Goal: Information Seeking & Learning: Learn about a topic

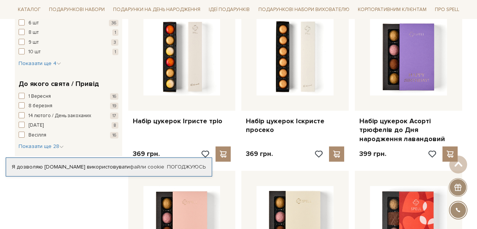
scroll to position [683, 0]
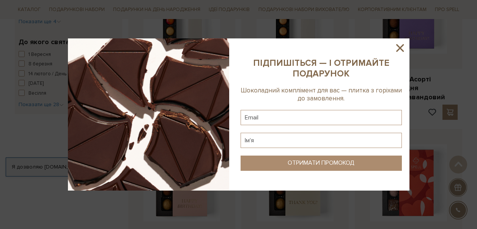
click at [402, 46] on icon at bounding box center [400, 48] width 8 height 8
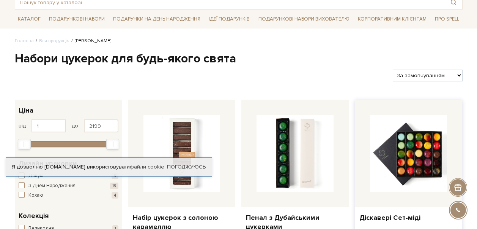
scroll to position [152, 0]
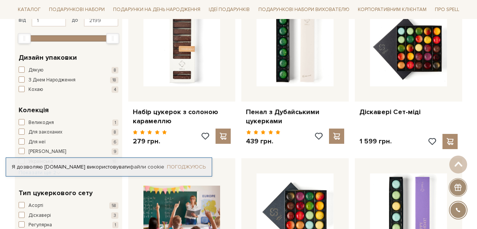
drag, startPoint x: 192, startPoint y: 164, endPoint x: 200, endPoint y: 164, distance: 8.8
click at [192, 164] on link "Погоджуюсь" at bounding box center [186, 166] width 39 height 7
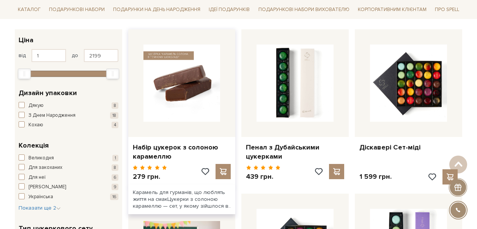
scroll to position [114, 0]
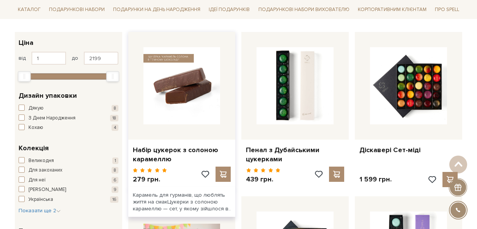
click at [168, 97] on img at bounding box center [181, 85] width 77 height 77
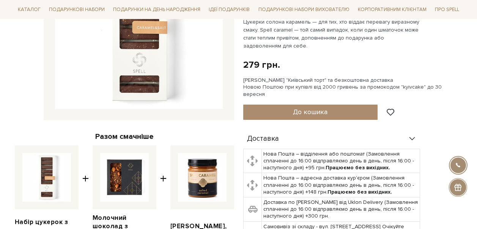
scroll to position [266, 0]
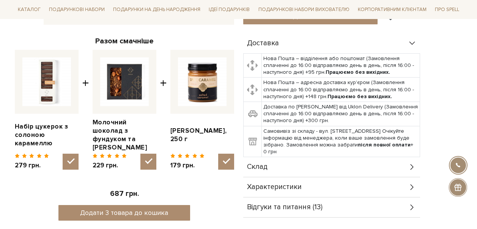
click at [412, 183] on icon at bounding box center [412, 187] width 8 height 8
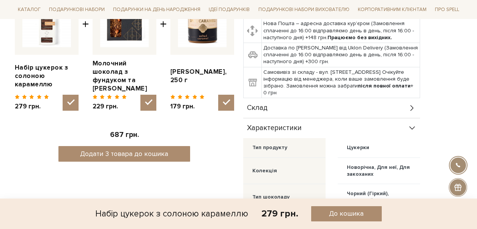
scroll to position [304, 0]
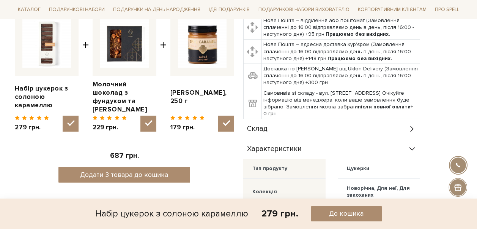
click at [412, 145] on icon at bounding box center [412, 149] width 8 height 8
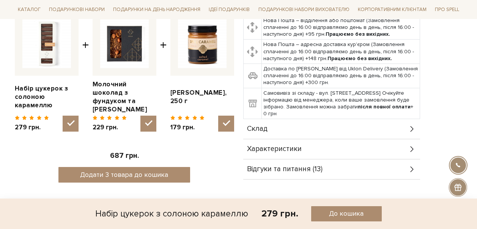
click at [411, 125] on icon at bounding box center [412, 129] width 8 height 8
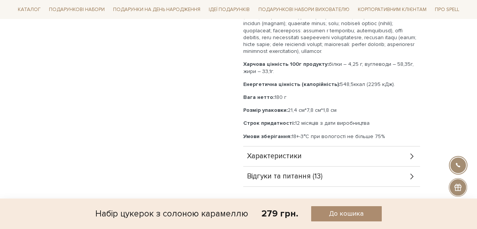
scroll to position [493, 0]
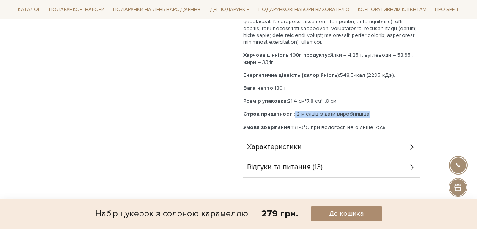
drag, startPoint x: 292, startPoint y: 113, endPoint x: 397, endPoint y: 112, distance: 105.5
click at [397, 112] on p "Строк придатності: 12 місяців з дати виробництва" at bounding box center [331, 113] width 177 height 7
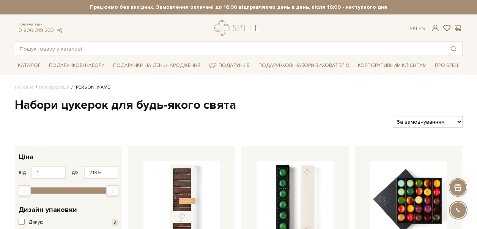
drag, startPoint x: 396, startPoint y: 97, endPoint x: 394, endPoint y: 47, distance: 50.1
click at [396, 97] on h1 "Набори цукерок для будь-якого свята" at bounding box center [239, 105] width 448 height 16
click at [161, 46] on input "text" at bounding box center [230, 49] width 430 height 14
paste input "Цукерки шоколадні «Карамельна вечірка», 75 г"
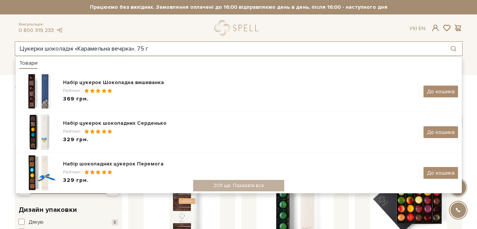
type input "Цукерки шоколадні «Карамельна вечірка», 75 г"
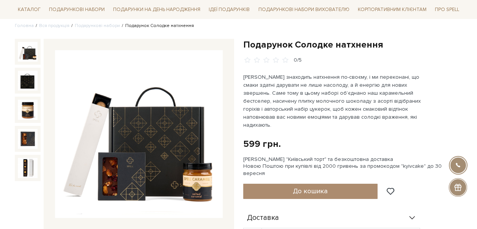
scroll to position [114, 0]
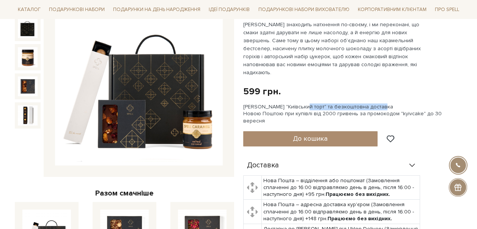
drag, startPoint x: 285, startPoint y: 99, endPoint x: 359, endPoint y: 99, distance: 74.0
click at [359, 103] on div "Сет Цукерок "Київський торт" та безкоштовна доставка Новою Поштою при купівлі в…" at bounding box center [352, 113] width 219 height 21
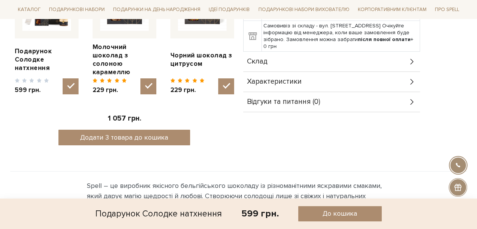
scroll to position [342, 0]
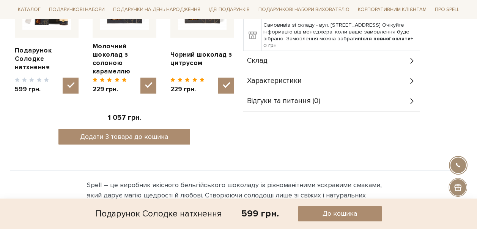
click at [411, 57] on icon at bounding box center [412, 61] width 8 height 8
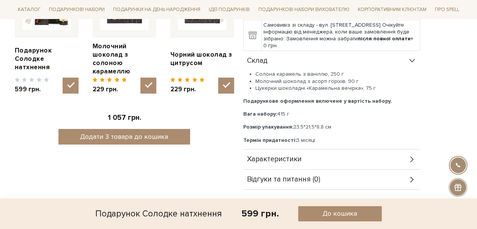
drag, startPoint x: 326, startPoint y: 59, endPoint x: 342, endPoint y: 60, distance: 16.3
click at [342, 71] on li "Солона карамель з ваніллю, 250 г" at bounding box center [337, 74] width 165 height 7
click at [366, 78] on li "Молочний шоколад з асорті горіхів, 90 г" at bounding box center [337, 81] width 165 height 7
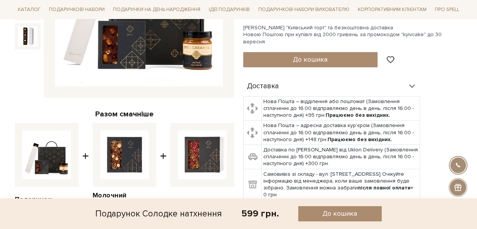
scroll to position [266, 0]
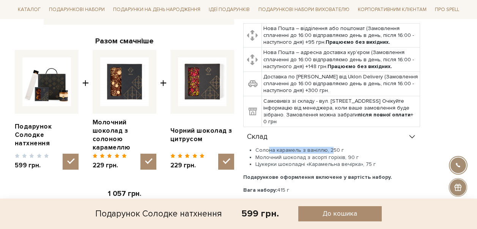
drag, startPoint x: 265, startPoint y: 133, endPoint x: 326, endPoint y: 136, distance: 61.6
click at [326, 147] on li "Солона карамель з ваніллю, 250 г" at bounding box center [337, 150] width 165 height 7
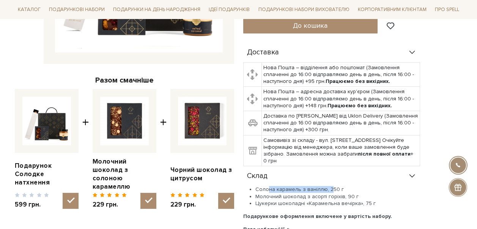
scroll to position [228, 0]
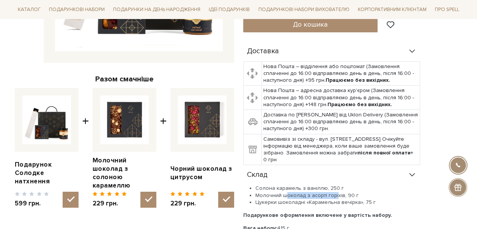
drag, startPoint x: 286, startPoint y: 180, endPoint x: 335, endPoint y: 178, distance: 49.4
click at [335, 192] on li "Молочний шоколад з асорті горіхів, 90 г" at bounding box center [337, 195] width 165 height 7
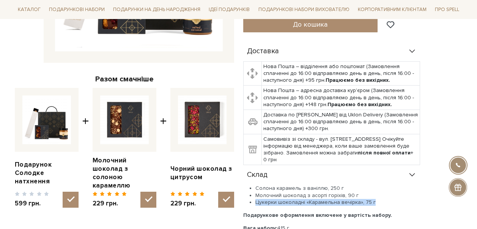
drag, startPoint x: 284, startPoint y: 186, endPoint x: 373, endPoint y: 189, distance: 88.9
click at [373, 199] on li "Цукерки шоколадні «Карамельна вечірка», 75 г" at bounding box center [337, 202] width 165 height 7
copy li "Цукерки шоколадні «Карамельна вечірка», 75 г"
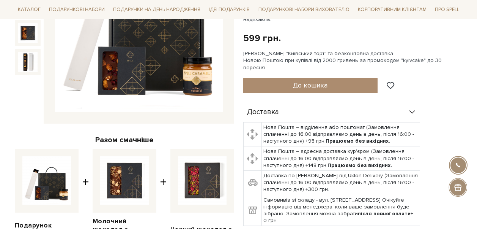
scroll to position [114, 0]
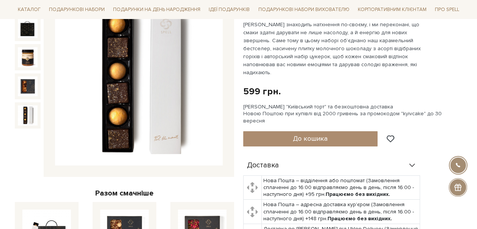
click at [31, 114] on img at bounding box center [28, 115] width 20 height 20
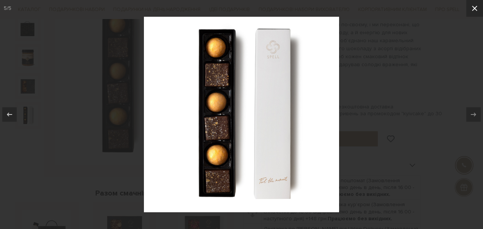
click at [475, 14] on button at bounding box center [474, 8] width 17 height 17
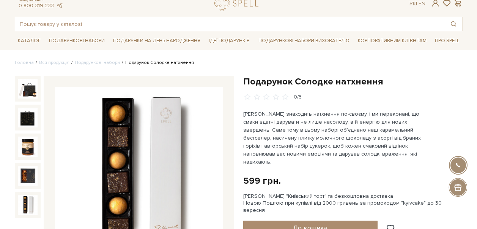
scroll to position [38, 0]
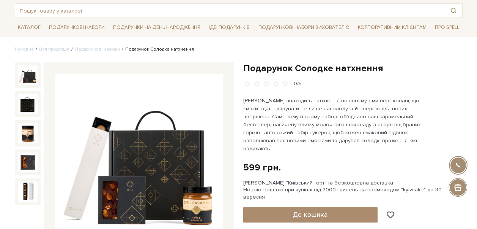
click at [21, 72] on img at bounding box center [28, 75] width 20 height 20
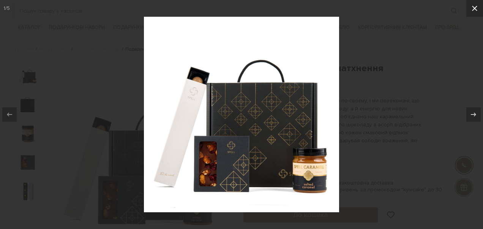
click at [473, 6] on icon at bounding box center [474, 8] width 9 height 9
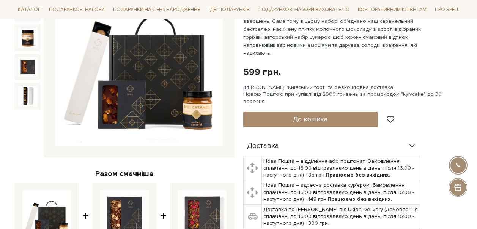
scroll to position [114, 0]
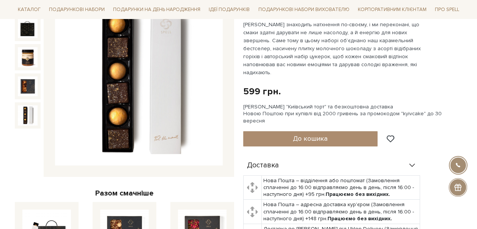
click at [35, 115] on img at bounding box center [28, 115] width 20 height 20
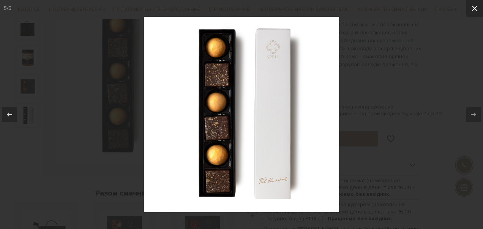
click at [476, 8] on icon at bounding box center [474, 8] width 9 height 9
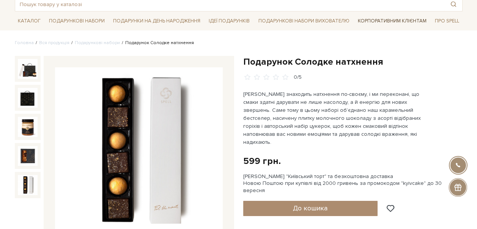
scroll to position [38, 0]
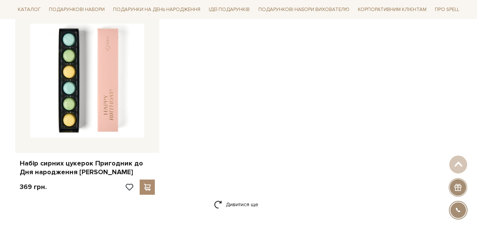
scroll to position [1215, 0]
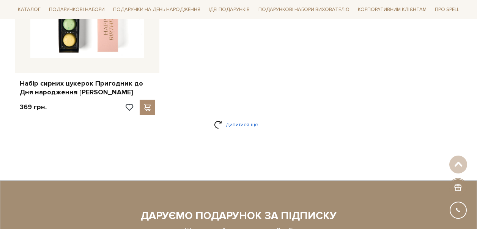
click at [220, 129] on link "Дивитися ще" at bounding box center [238, 124] width 49 height 13
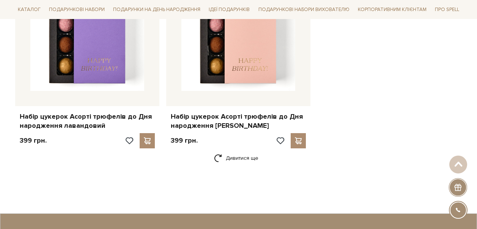
scroll to position [2164, 0]
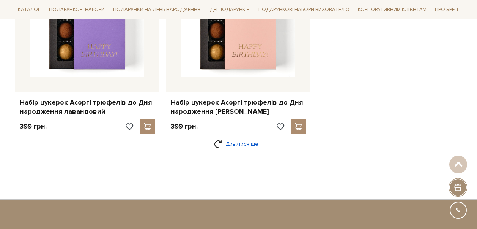
click at [232, 150] on link "Дивитися ще" at bounding box center [238, 143] width 49 height 13
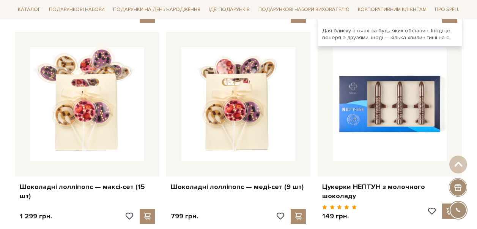
scroll to position [2885, 0]
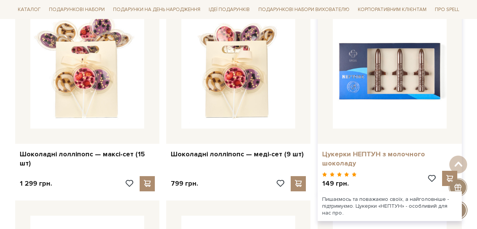
click at [405, 153] on link "Цукерки НЕПТУН з молочного шоколаду" at bounding box center [389, 159] width 135 height 18
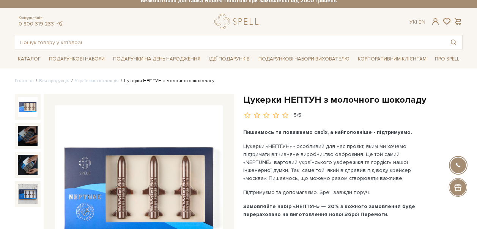
scroll to position [38, 0]
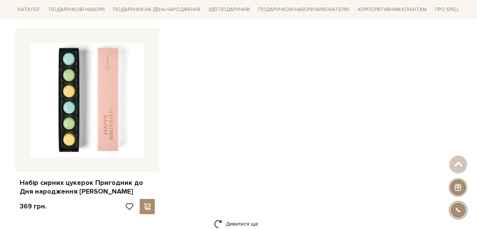
scroll to position [1177, 0]
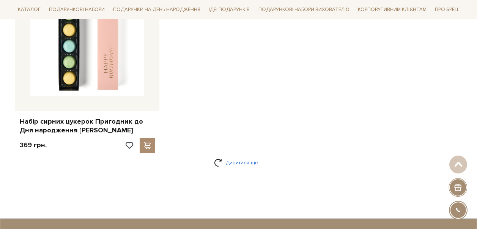
click at [250, 160] on link "Дивитися ще" at bounding box center [238, 162] width 49 height 13
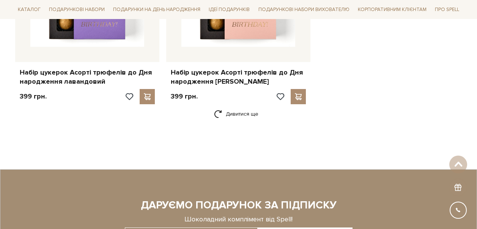
scroll to position [2278, 0]
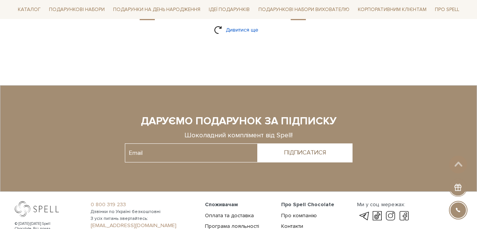
click at [243, 30] on link "Дивитися ще" at bounding box center [238, 29] width 49 height 13
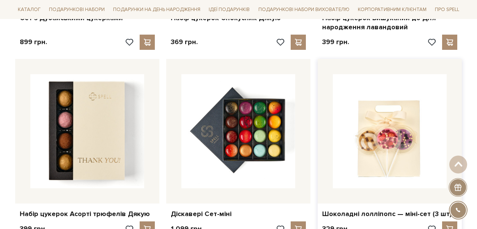
scroll to position [2467, 0]
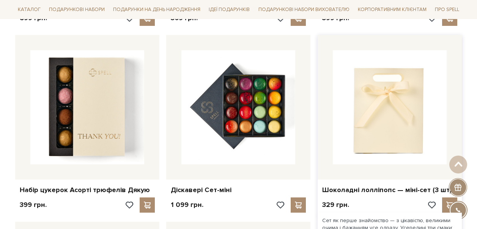
click at [368, 108] on img at bounding box center [390, 107] width 114 height 114
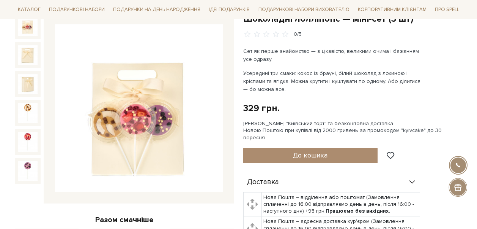
scroll to position [76, 0]
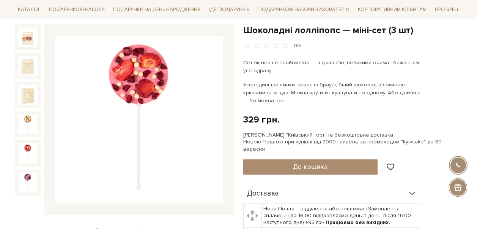
click at [23, 169] on div at bounding box center [28, 112] width 26 height 177
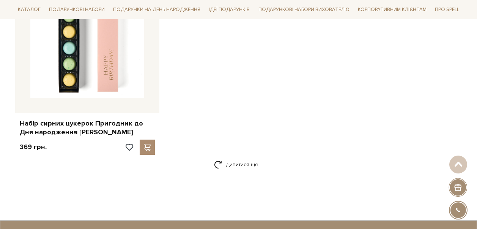
scroll to position [1175, 0]
click at [241, 164] on link "Дивитися ще" at bounding box center [238, 164] width 49 height 13
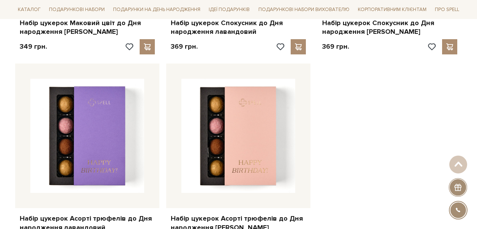
scroll to position [2238, 0]
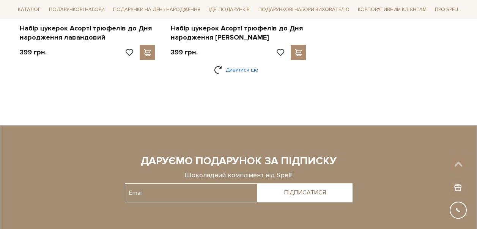
click at [240, 70] on link "Дивитися ще" at bounding box center [238, 69] width 49 height 13
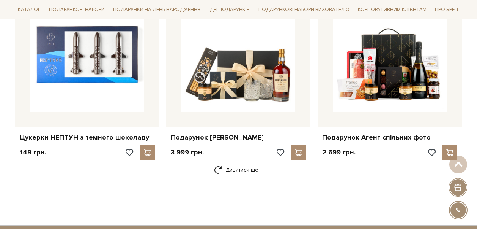
scroll to position [3111, 0]
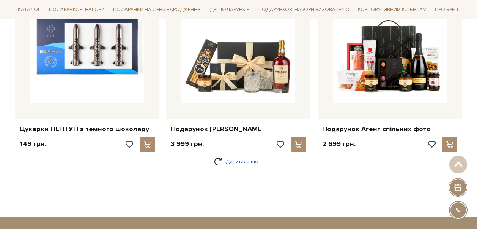
click at [238, 155] on link "Дивитися ще" at bounding box center [238, 160] width 49 height 13
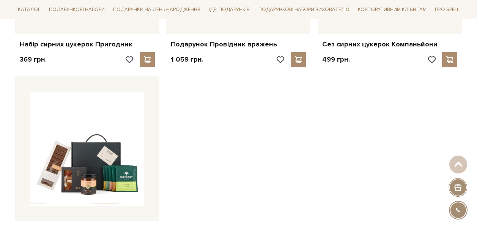
scroll to position [4326, 0]
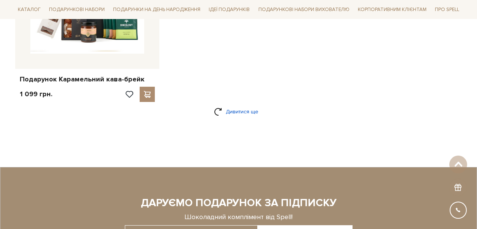
click at [256, 105] on link "Дивитися ще" at bounding box center [238, 111] width 49 height 13
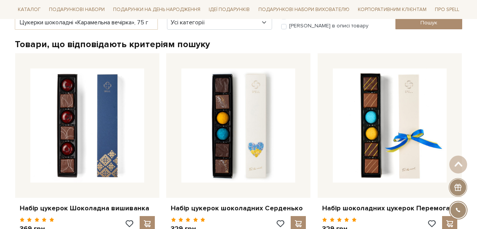
scroll to position [0, 0]
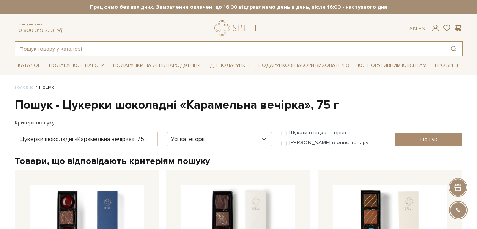
click at [97, 47] on input "text" at bounding box center [230, 49] width 430 height 14
paste input "Цукерки шоколадні «Карамельна вечірка», 75 г"
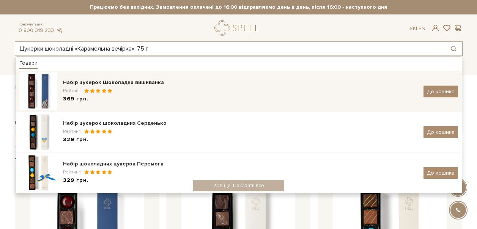
type input "Цукерки шоколадні «Карамельна вечірка», 75 г"
click at [129, 82] on div "Набір цукерок Шоколадна вишиванка" at bounding box center [240, 83] width 355 height 8
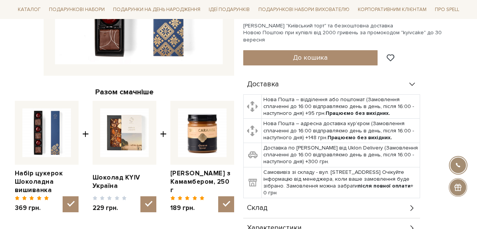
scroll to position [228, 0]
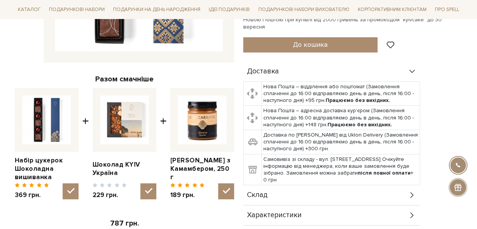
click at [279, 185] on div "Склад" at bounding box center [331, 195] width 177 height 20
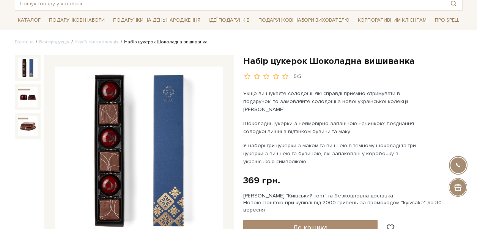
scroll to position [0, 0]
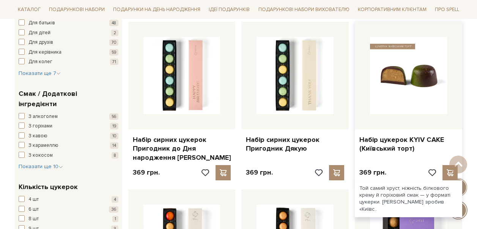
scroll to position [342, 0]
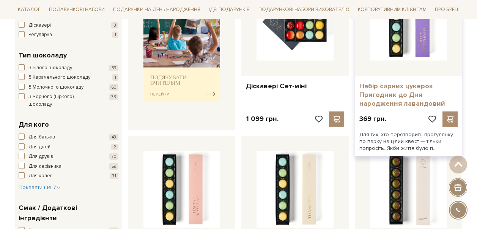
click at [405, 85] on link "Набір сирних цукерок Пригодник до Дня народження лавандовий" at bounding box center [408, 95] width 98 height 27
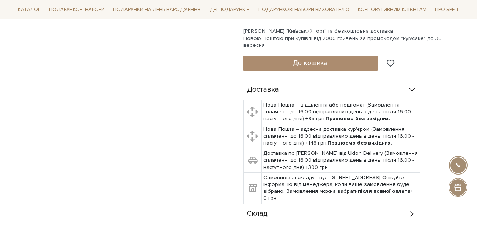
scroll to position [418, 0]
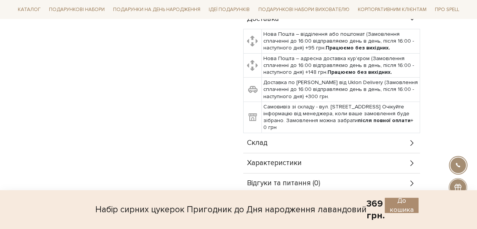
click at [414, 139] on icon at bounding box center [412, 143] width 8 height 8
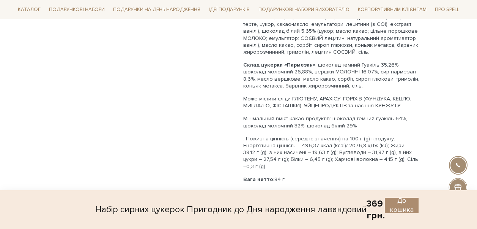
scroll to position [683, 0]
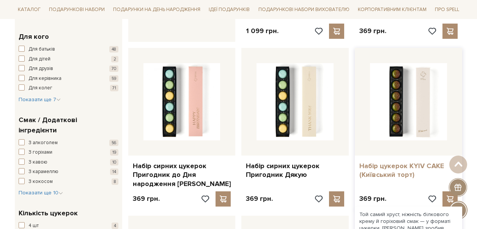
scroll to position [493, 0]
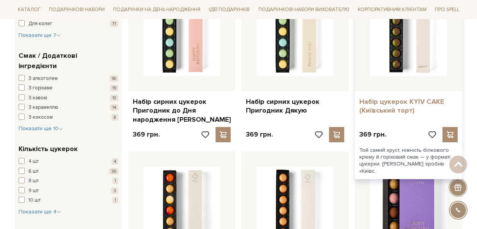
click at [388, 104] on link "Набір цукерок KYIV CAKE (Київський торт)" at bounding box center [408, 106] width 98 height 18
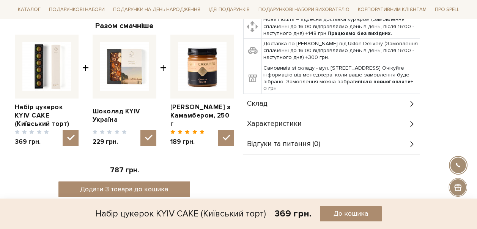
scroll to position [266, 0]
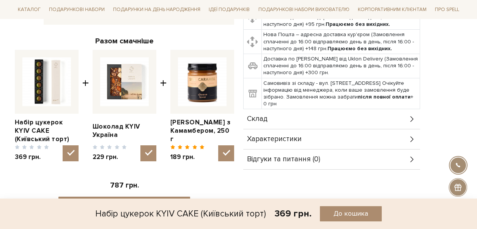
click at [408, 115] on icon at bounding box center [412, 119] width 8 height 8
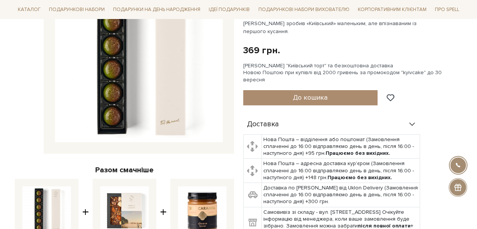
scroll to position [0, 0]
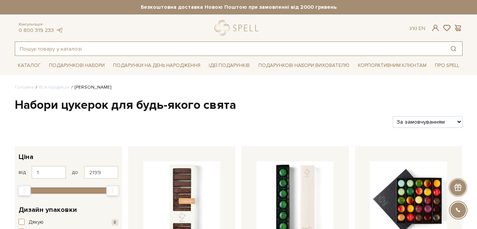
click at [110, 47] on input "text" at bounding box center [230, 49] width 430 height 14
paste input "Пташине молоко з ваніллю, 120 г"
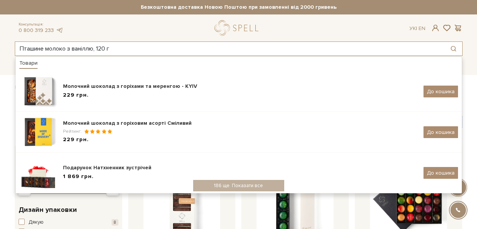
type input "Пташине молоко з ваніллю, 120 г"
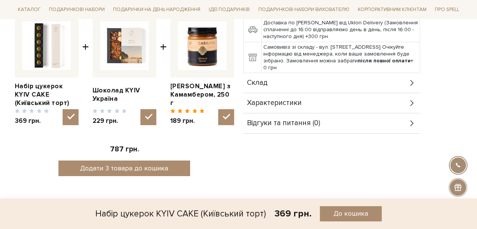
scroll to position [304, 0]
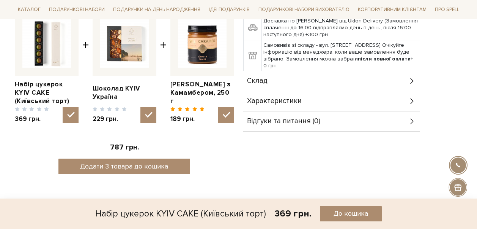
click at [408, 77] on icon at bounding box center [412, 81] width 8 height 8
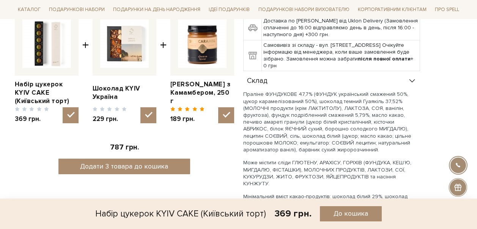
scroll to position [493, 0]
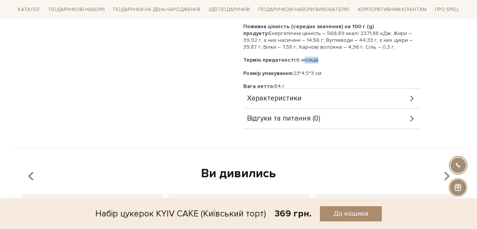
drag, startPoint x: 300, startPoint y: 46, endPoint x: 361, endPoint y: 44, distance: 60.4
click at [361, 57] on p "Термін придатності: 6 місяців" at bounding box center [331, 60] width 177 height 7
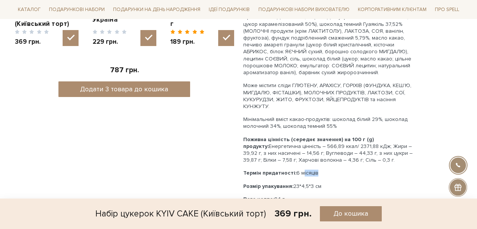
scroll to position [418, 0]
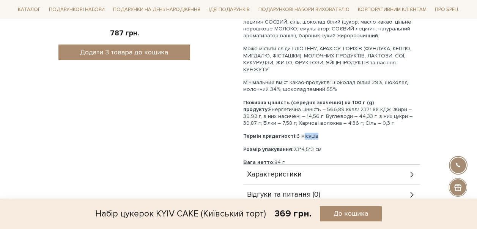
click at [322, 132] on p "Термін придатності: 6 місяців" at bounding box center [331, 135] width 177 height 7
drag, startPoint x: 300, startPoint y: 122, endPoint x: 328, endPoint y: 122, distance: 28.1
click at [328, 132] on p "Термін придатності: 6 місяців" at bounding box center [331, 135] width 177 height 7
copy p "6 місяців"
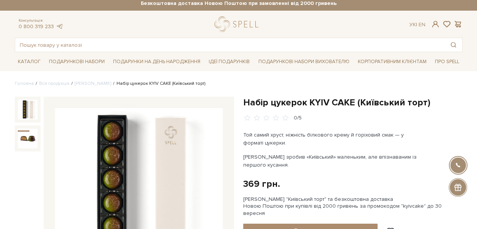
scroll to position [0, 0]
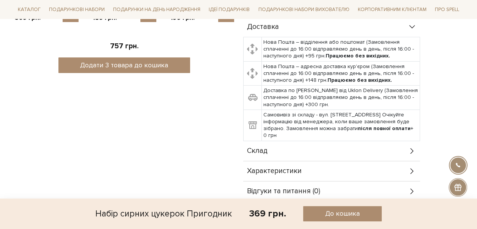
scroll to position [418, 0]
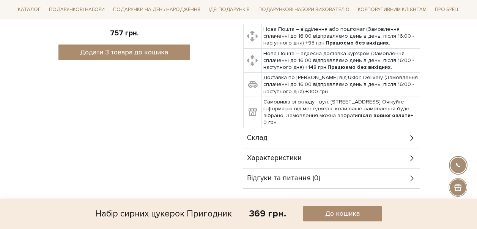
click at [412, 134] on icon at bounding box center [412, 138] width 8 height 8
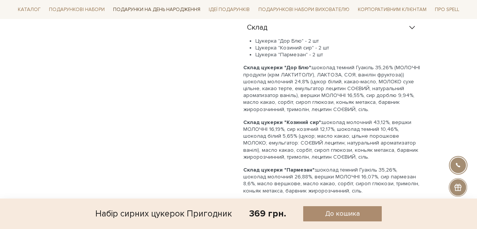
scroll to position [493, 0]
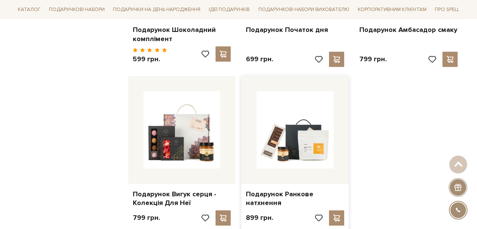
scroll to position [949, 0]
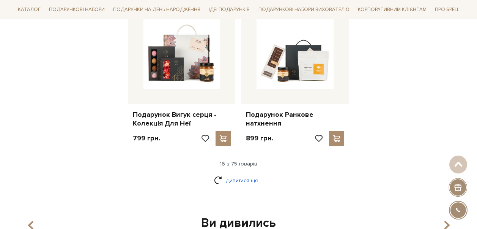
click at [241, 175] on link "Дивитися ще" at bounding box center [238, 179] width 49 height 13
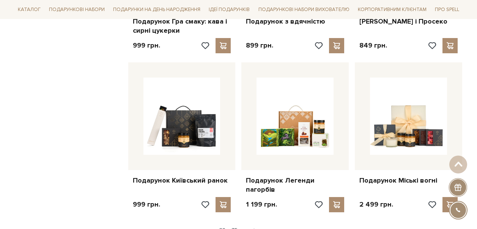
scroll to position [1784, 0]
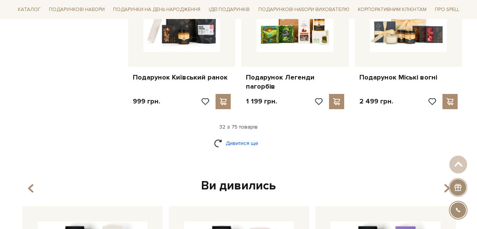
click at [244, 136] on link "Дивитися ще" at bounding box center [238, 142] width 49 height 13
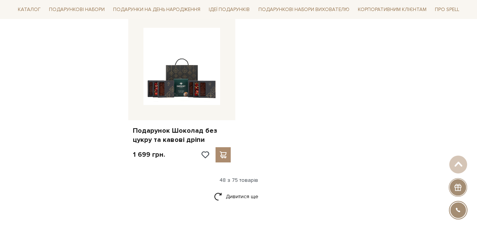
scroll to position [2695, 0]
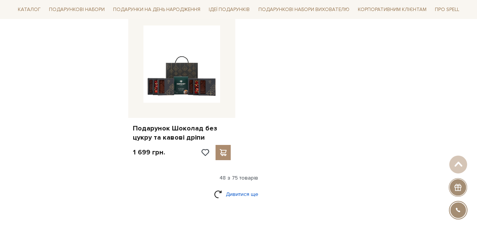
click at [235, 187] on link "Дивитися ще" at bounding box center [238, 193] width 49 height 13
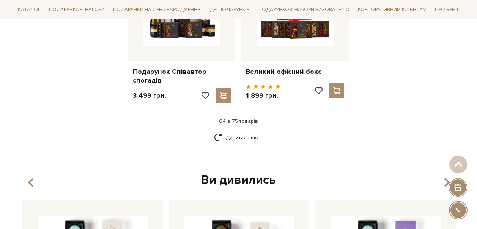
scroll to position [3568, 0]
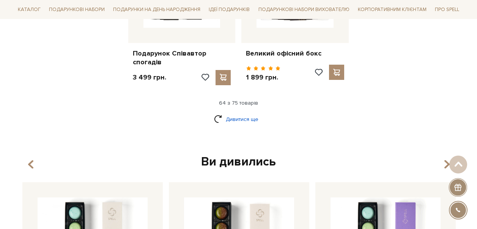
click at [242, 112] on link "Дивитися ще" at bounding box center [238, 118] width 49 height 13
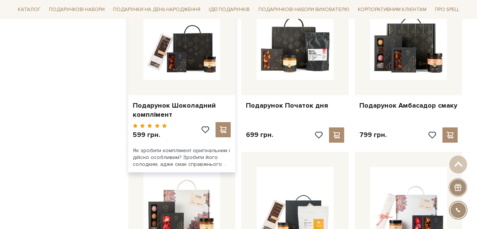
scroll to position [797, 0]
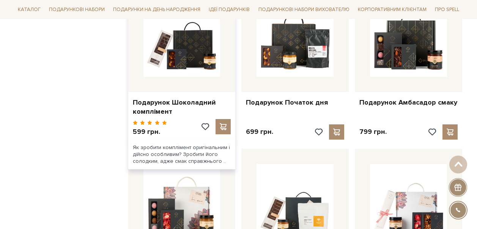
click at [199, 72] on div at bounding box center [181, 37] width 107 height 107
click at [161, 102] on link "Подарунок Шоколадний комплімент" at bounding box center [182, 107] width 98 height 18
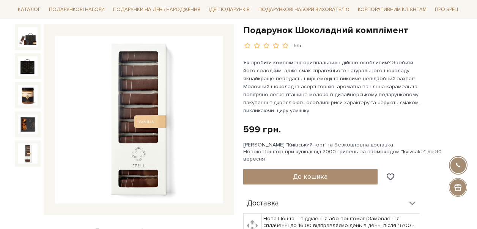
click at [31, 151] on img at bounding box center [28, 153] width 20 height 20
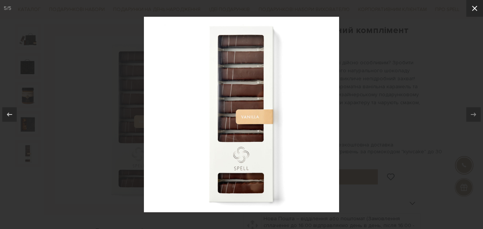
click at [477, 13] on button at bounding box center [474, 8] width 17 height 17
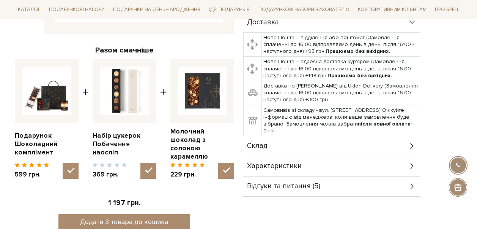
scroll to position [266, 0]
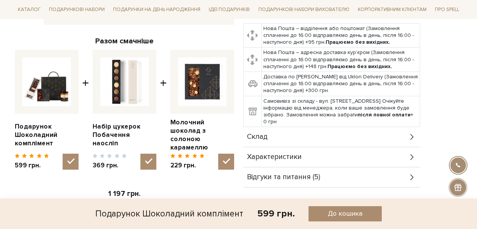
click at [399, 131] on div "Склад" at bounding box center [331, 137] width 177 height 20
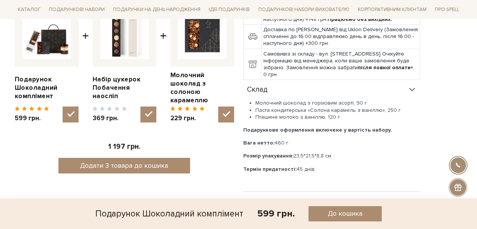
scroll to position [342, 0]
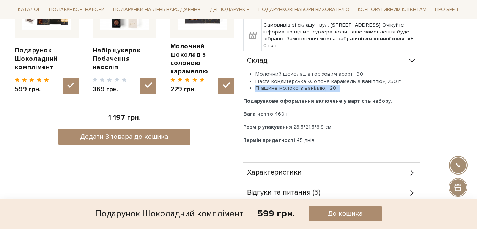
drag, startPoint x: 255, startPoint y: 80, endPoint x: 348, endPoint y: 80, distance: 92.6
click at [348, 85] on li "Пташине молоко з ваніллю, 120 г" at bounding box center [337, 88] width 165 height 7
copy li "Пташине молоко з ваніллю, 120 г"
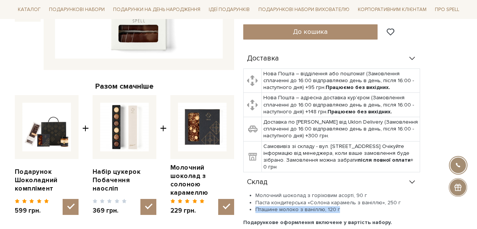
scroll to position [304, 0]
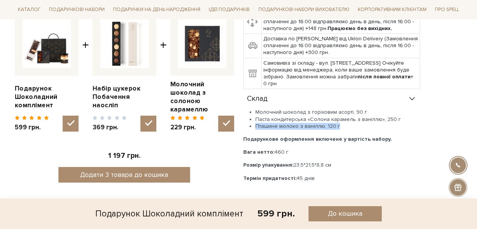
copy li "Пташине молоко з ваніллю, 120 г"
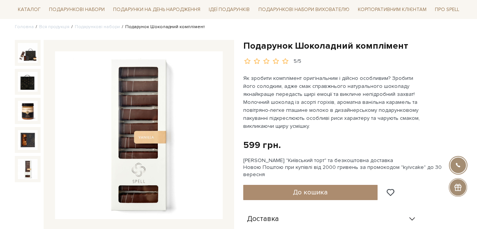
scroll to position [0, 0]
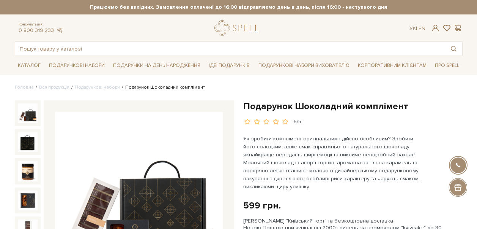
click at [33, 115] on img at bounding box center [28, 113] width 20 height 20
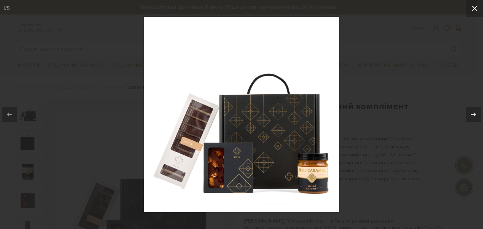
drag, startPoint x: 473, startPoint y: 6, endPoint x: 470, endPoint y: 9, distance: 4.6
click at [473, 6] on icon at bounding box center [474, 8] width 9 height 9
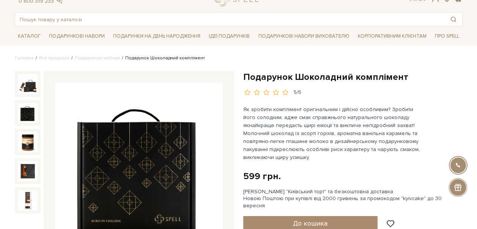
scroll to position [38, 0]
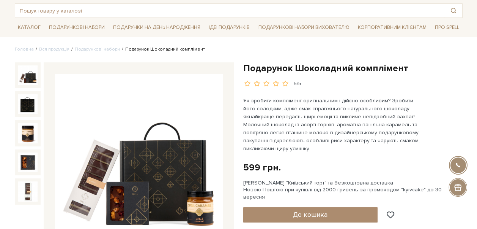
click at [27, 80] on img at bounding box center [28, 75] width 20 height 20
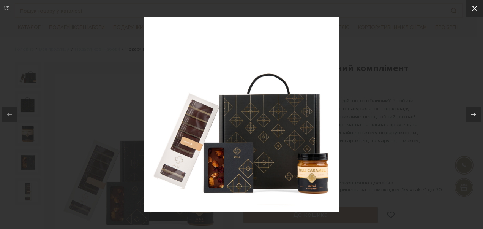
click at [477, 12] on icon at bounding box center [474, 8] width 9 height 9
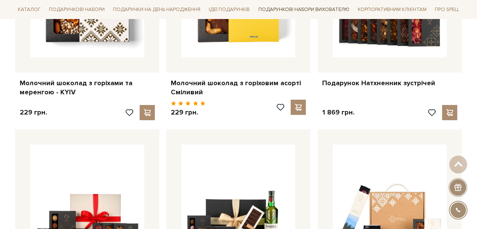
scroll to position [152, 0]
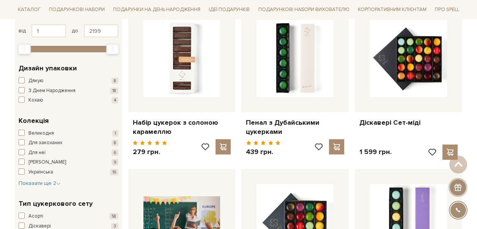
scroll to position [114, 0]
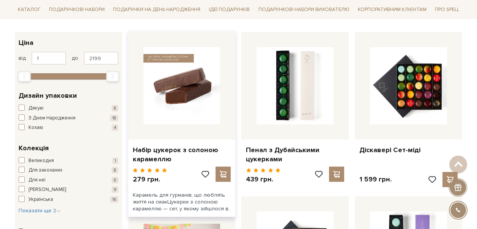
click at [182, 93] on img at bounding box center [181, 85] width 77 height 77
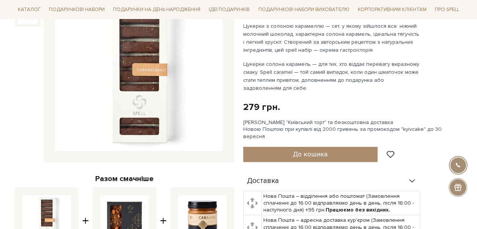
scroll to position [76, 0]
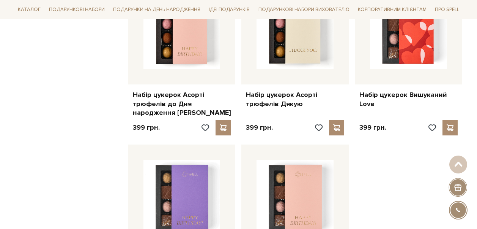
scroll to position [987, 0]
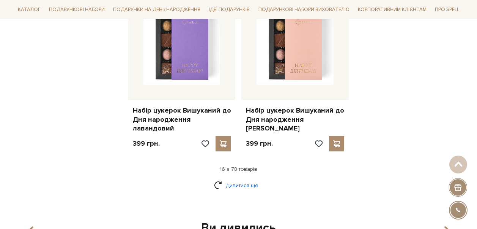
click at [228, 178] on link "Дивитися ще" at bounding box center [238, 184] width 49 height 13
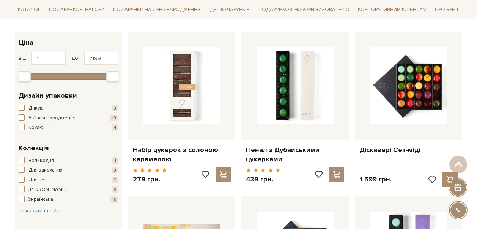
scroll to position [0, 0]
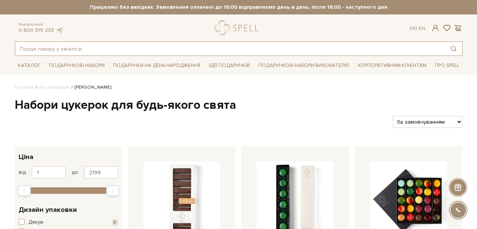
click at [86, 46] on input "text" at bounding box center [230, 49] width 430 height 14
paste input "Пташине молоко з ваніллю, 120 г"
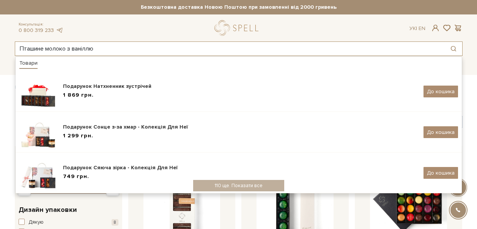
type input "Пташине молоко з ваніллю"
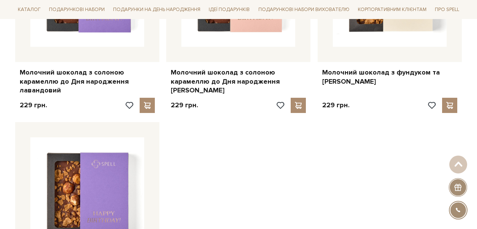
scroll to position [1177, 0]
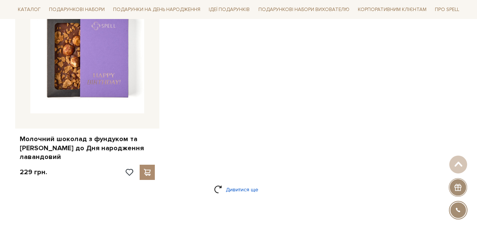
click at [237, 186] on link "Дивитися ще" at bounding box center [238, 189] width 49 height 13
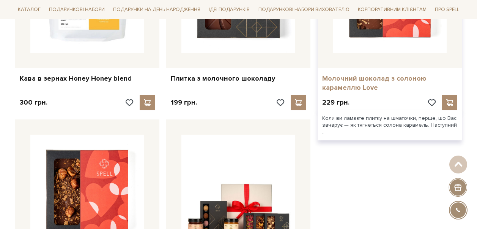
scroll to position [1974, 0]
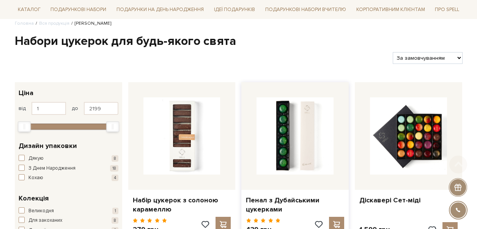
scroll to position [114, 0]
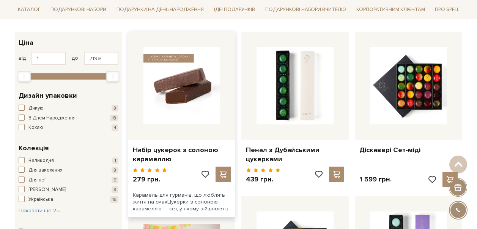
click at [193, 106] on img at bounding box center [181, 85] width 77 height 77
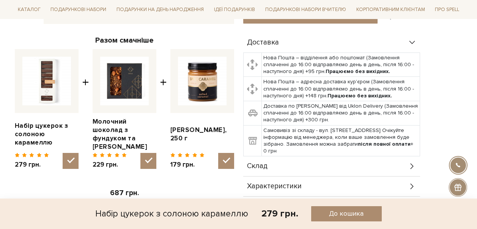
scroll to position [304, 0]
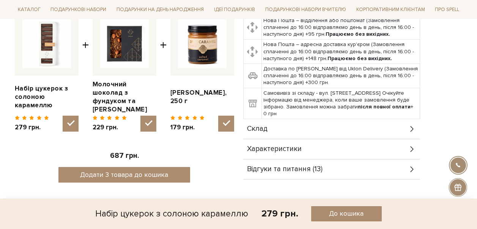
click at [376, 124] on div "Склад" at bounding box center [331, 129] width 177 height 20
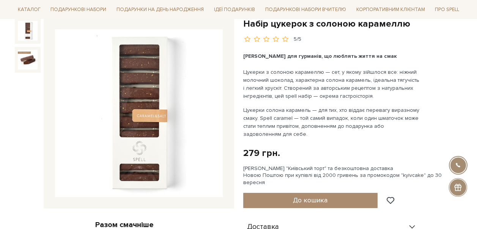
scroll to position [76, 0]
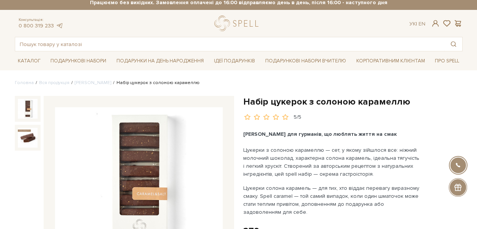
scroll to position [0, 0]
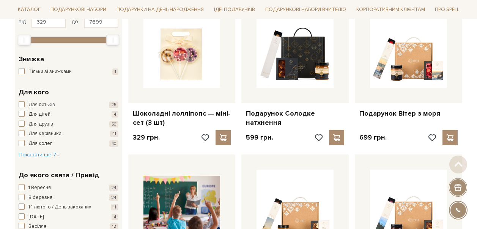
scroll to position [152, 0]
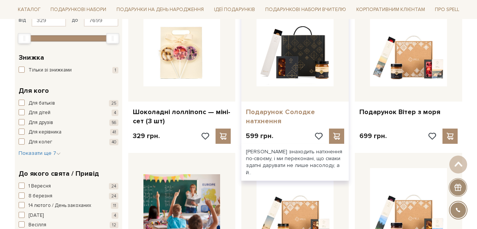
click at [280, 110] on link "Подарунок Солодке натхнення" at bounding box center [295, 116] width 98 height 18
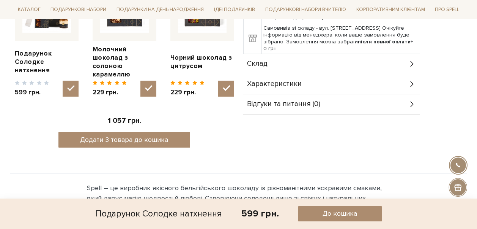
scroll to position [342, 0]
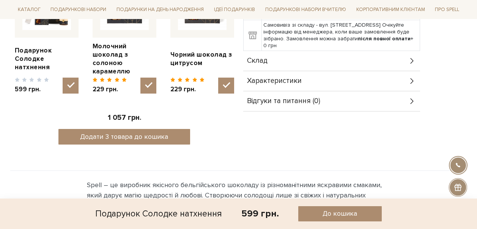
click at [411, 57] on icon at bounding box center [412, 61] width 8 height 8
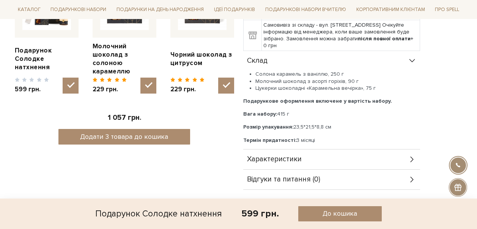
click at [413, 57] on icon at bounding box center [412, 61] width 8 height 8
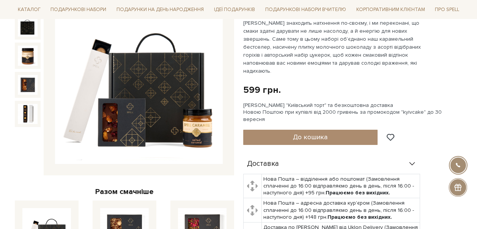
scroll to position [228, 0]
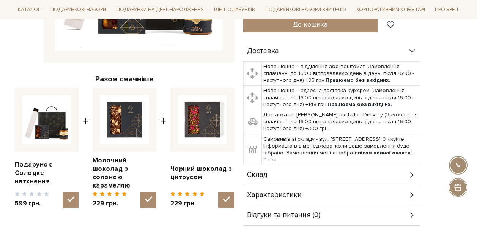
click at [406, 165] on div "Склад" at bounding box center [331, 175] width 177 height 20
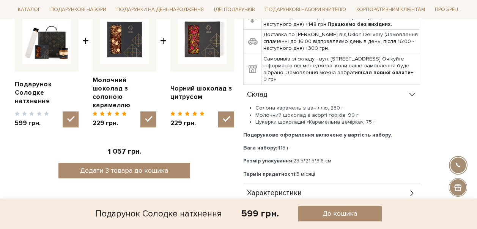
scroll to position [380, 0]
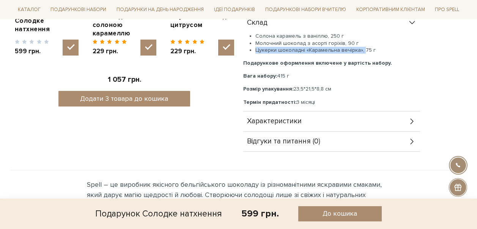
drag, startPoint x: 256, startPoint y: 34, endPoint x: 362, endPoint y: 35, distance: 106.3
click at [362, 47] on li "Цукерки шоколадні «Карамельна вечірка», 75 г" at bounding box center [337, 50] width 165 height 7
copy li "Цукерки шоколадні «Карамельна вечірка»,"
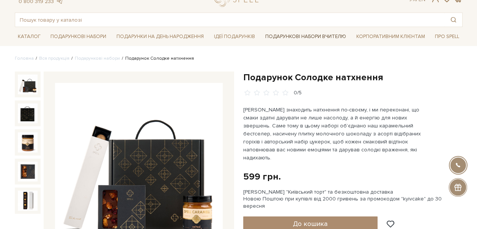
scroll to position [0, 0]
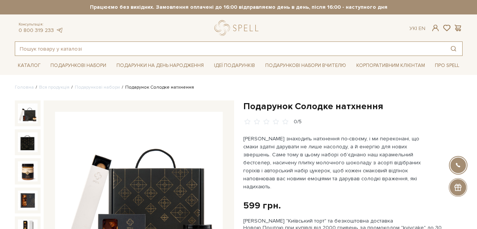
click at [131, 50] on input "text" at bounding box center [230, 49] width 430 height 14
paste input "Цукерки шоколадні «Карамельна вечірка»,"
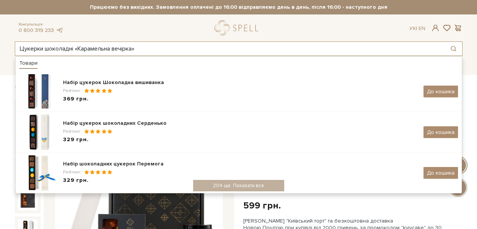
type input "Цукерки шоколадні «Карамельна вечірка»"
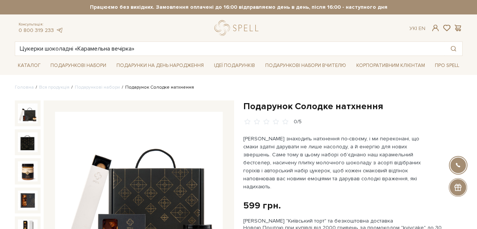
click at [462, 116] on div "Подарунок Солодке натхнення 0/5" at bounding box center [352, 112] width 219 height 25
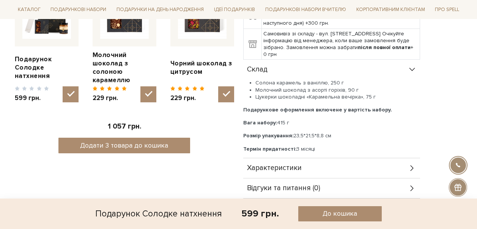
scroll to position [342, 0]
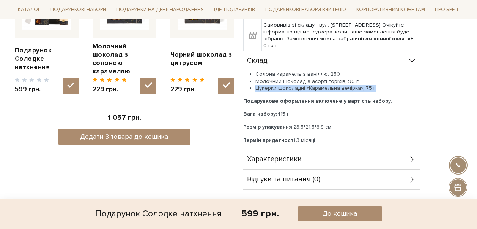
drag, startPoint x: 255, startPoint y: 72, endPoint x: 389, endPoint y: 71, distance: 134.8
click at [389, 71] on ul "Солона карамель з ваніллю, 250 г Молочний шоколад з асорті горіхів, 90 г Цукерк…" at bounding box center [331, 81] width 177 height 21
copy li "Цукерки шоколадні «Карамельна вечірка», 75 г"
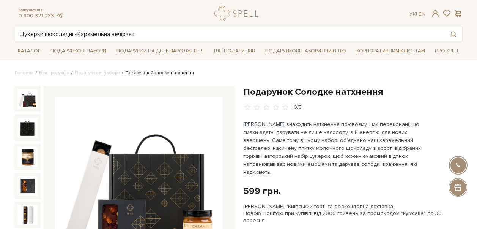
scroll to position [0, 0]
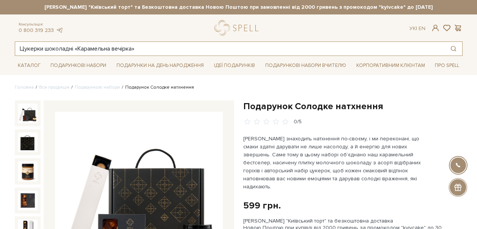
click at [145, 49] on input "Цукерки шоколадні «Карамельна вечірка»" at bounding box center [230, 49] width 430 height 14
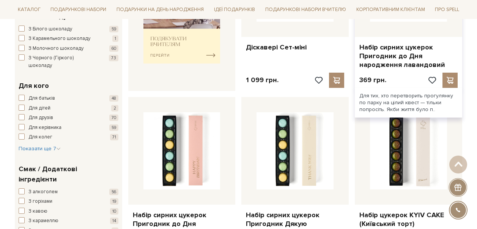
scroll to position [380, 0]
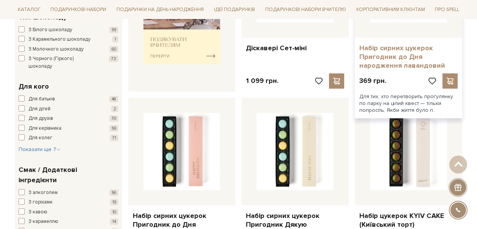
click at [414, 61] on link "Набір сирних цукерок Пригодник до Дня народження лавандовий" at bounding box center [408, 57] width 98 height 27
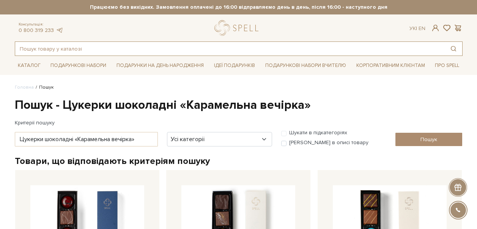
click at [162, 48] on input "text" at bounding box center [230, 49] width 430 height 14
paste input "Цукерки шоколадні «Карамельна вечірка», 75 г"
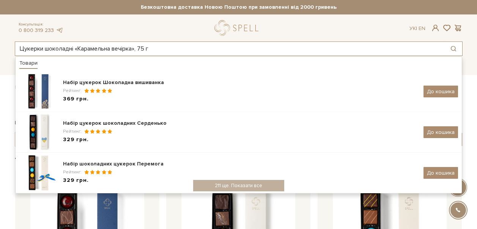
type input "Цукерки шоколадні «Карамельна вечірка», 75 г"
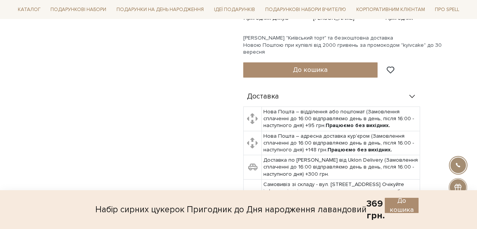
scroll to position [418, 0]
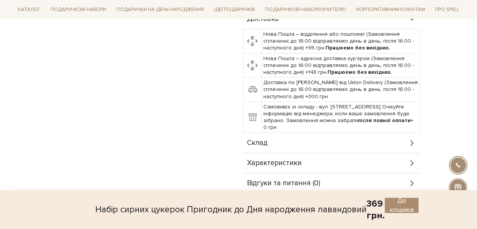
click at [312, 137] on div "Склад" at bounding box center [331, 143] width 177 height 20
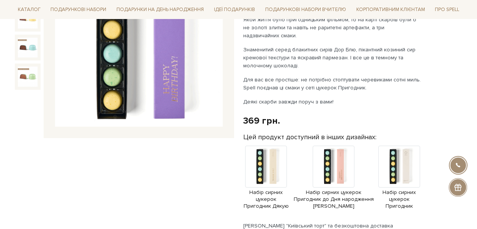
scroll to position [76, 0]
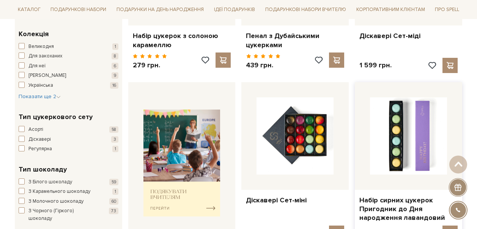
scroll to position [266, 0]
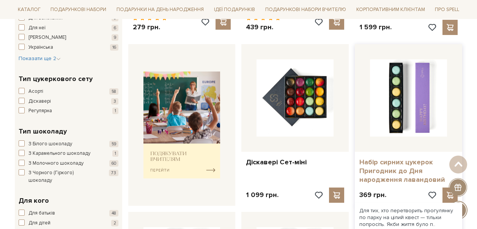
click at [404, 167] on link "Набір сирних цукерок Пригодник до Дня народження лавандовий" at bounding box center [408, 171] width 98 height 27
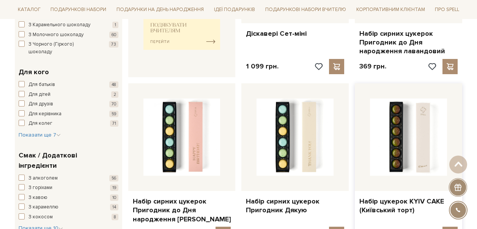
scroll to position [454, 0]
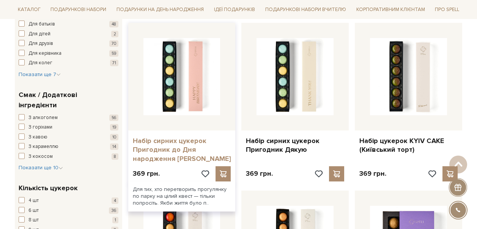
click at [159, 154] on link "Набір сирних цукерок Пригодник до Дня народження [PERSON_NAME]" at bounding box center [182, 149] width 98 height 27
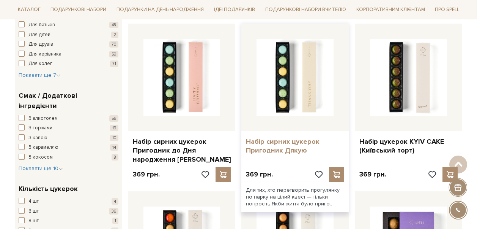
click at [281, 139] on link "Набір сирних цукерок Пригодник Дякую" at bounding box center [295, 146] width 98 height 18
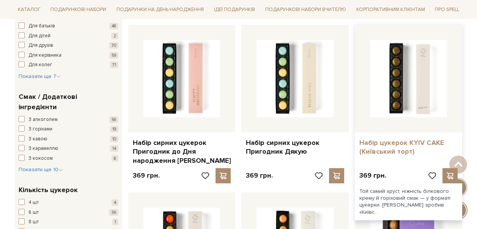
click at [393, 151] on link "Набір цукерок KYIV CAKE (Київський торт)" at bounding box center [408, 147] width 98 height 18
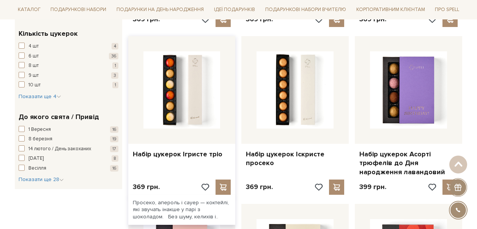
scroll to position [642, 0]
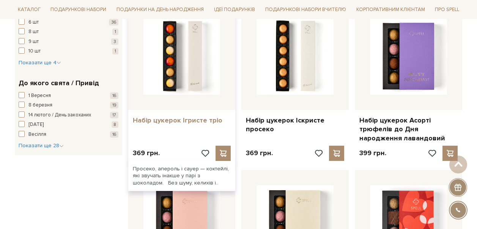
click at [182, 119] on link "Набір цукерок Ігристе тріо" at bounding box center [182, 120] width 98 height 9
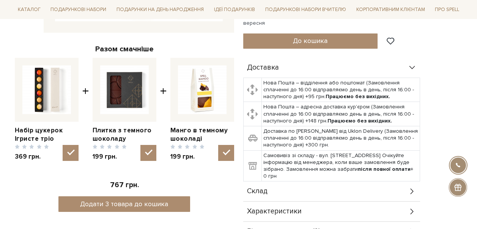
scroll to position [266, 0]
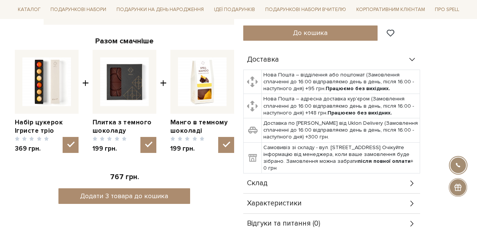
click at [369, 178] on div "Склад" at bounding box center [331, 183] width 177 height 20
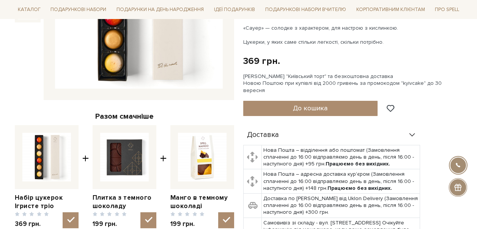
scroll to position [114, 0]
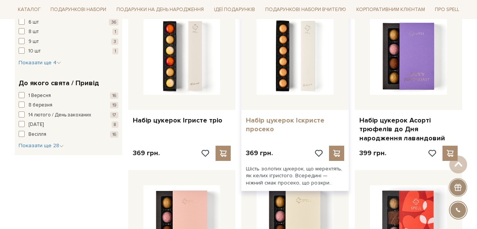
click at [286, 121] on link "Набір цукерок Іскристе просеко" at bounding box center [295, 125] width 98 height 18
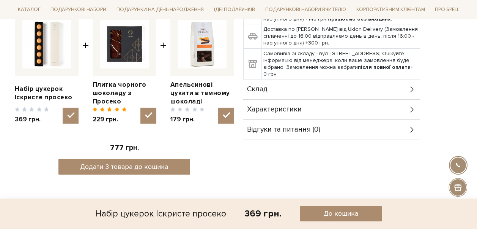
scroll to position [304, 0]
click at [336, 79] on div "Склад" at bounding box center [331, 89] width 177 height 20
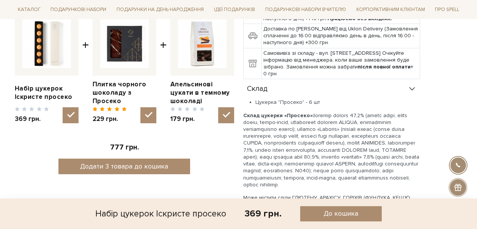
scroll to position [493, 0]
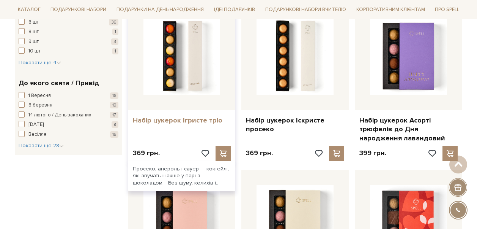
click at [159, 121] on link "Набір цукерок Ігристе тріо" at bounding box center [182, 120] width 98 height 9
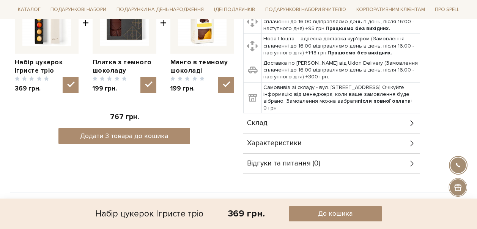
scroll to position [342, 0]
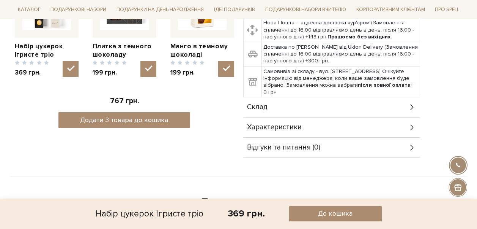
click at [334, 117] on div "Характеристики" at bounding box center [331, 127] width 177 height 20
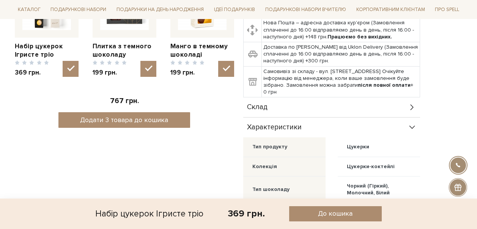
click at [399, 104] on div "Склад" at bounding box center [331, 107] width 177 height 20
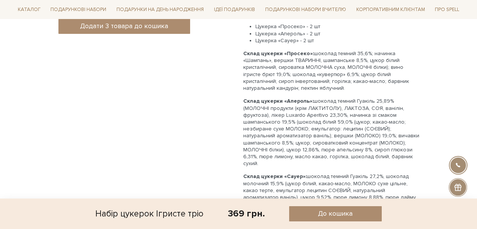
scroll to position [531, 0]
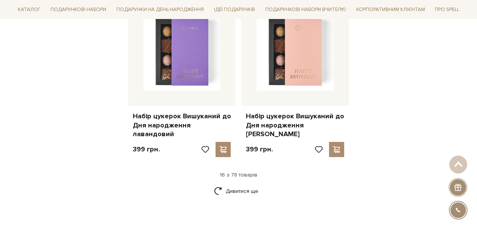
scroll to position [1060, 0]
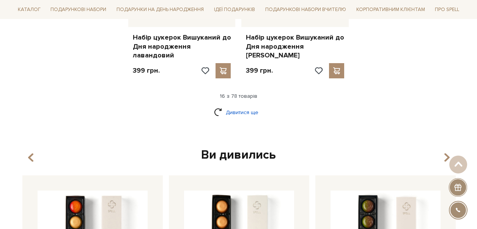
click at [239, 106] on link "Дивитися ще" at bounding box center [238, 112] width 49 height 13
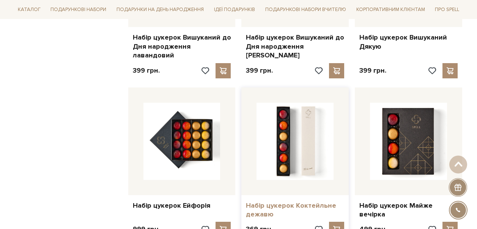
click at [296, 201] on link "Набір цукерок Коктейльне дежавю" at bounding box center [295, 210] width 98 height 18
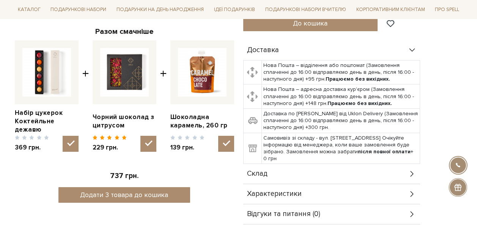
scroll to position [304, 0]
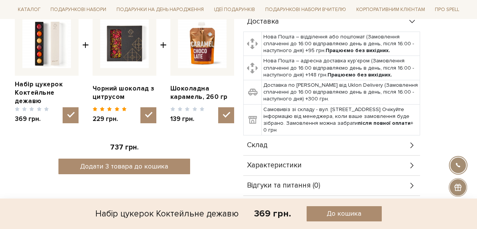
click at [366, 140] on div "Склад" at bounding box center [331, 145] width 177 height 20
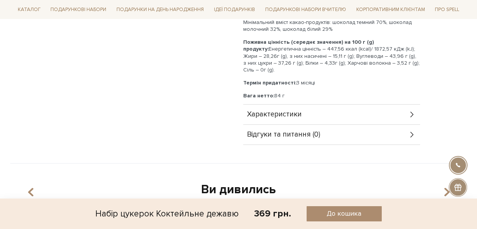
scroll to position [645, 0]
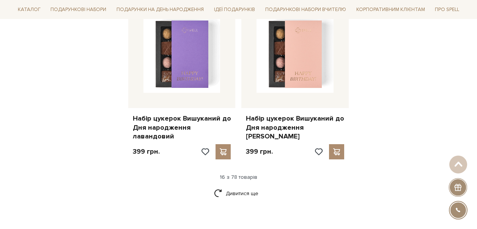
scroll to position [1060, 0]
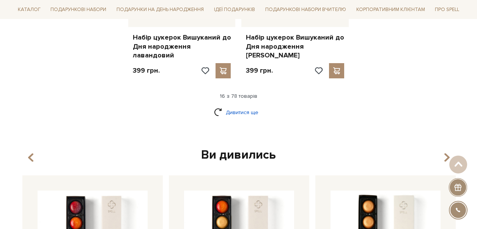
click at [246, 106] on link "Дивитися ще" at bounding box center [238, 112] width 49 height 13
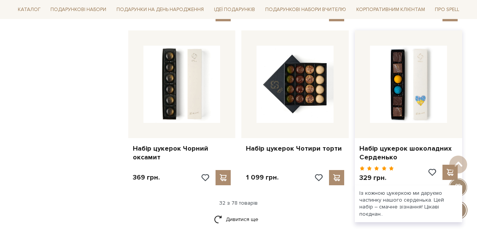
scroll to position [1781, 0]
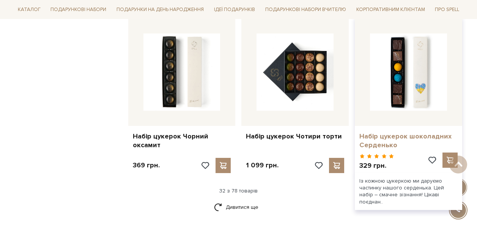
click at [397, 132] on link "Набір цукерок шоколадних Серденько" at bounding box center [408, 141] width 98 height 18
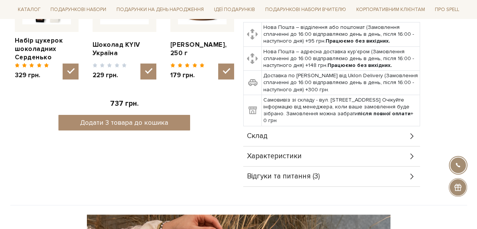
scroll to position [380, 0]
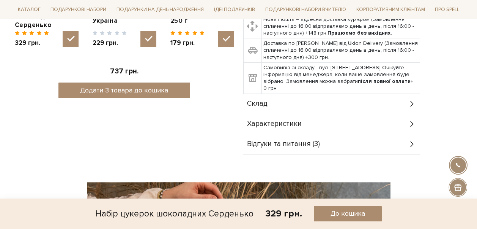
click at [402, 97] on div "Склад" at bounding box center [331, 104] width 177 height 20
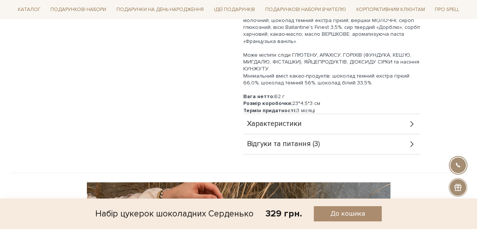
scroll to position [645, 0]
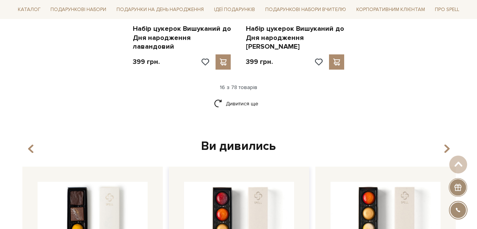
scroll to position [996, 0]
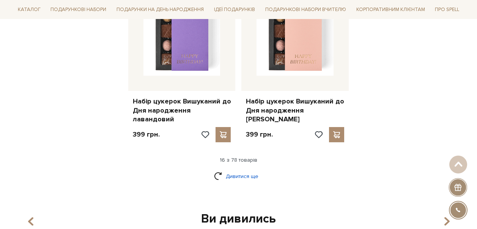
click at [243, 169] on link "Дивитися ще" at bounding box center [238, 175] width 49 height 13
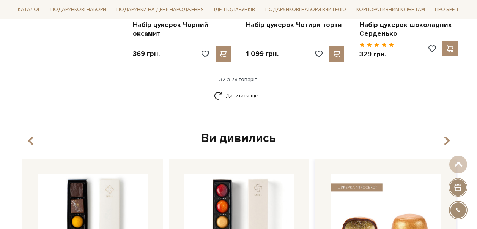
scroll to position [1907, 0]
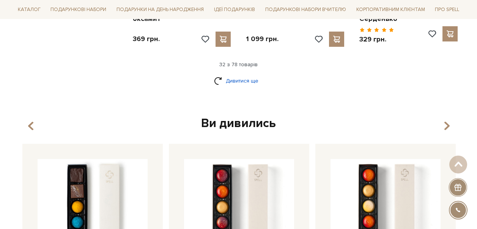
click at [240, 74] on link "Дивитися ще" at bounding box center [238, 80] width 49 height 13
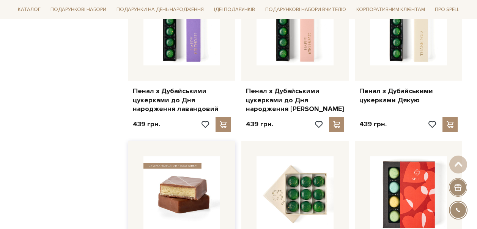
scroll to position [2439, 0]
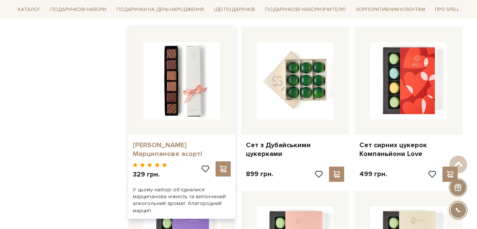
click at [174, 140] on link "Пенал цукерок Марципанове асорті" at bounding box center [182, 149] width 98 height 18
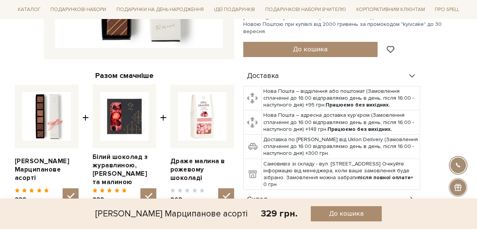
scroll to position [304, 0]
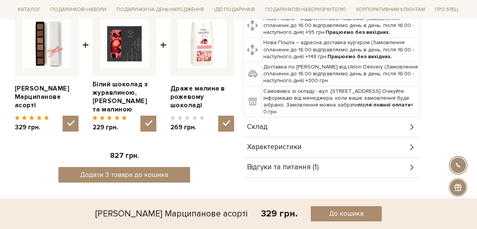
click at [320, 125] on div "Склад" at bounding box center [331, 127] width 177 height 20
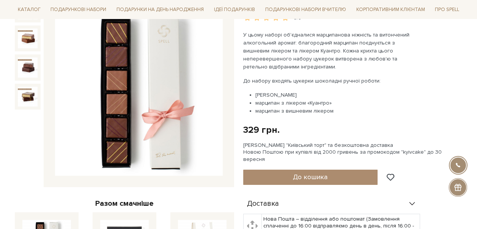
scroll to position [0, 0]
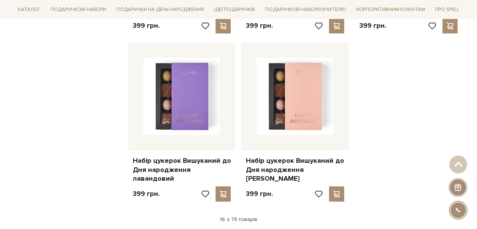
scroll to position [1007, 0]
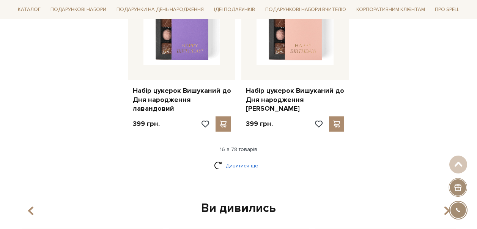
click at [233, 159] on link "Дивитися ще" at bounding box center [238, 165] width 49 height 13
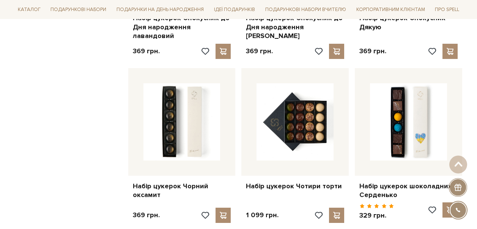
scroll to position [1804, 0]
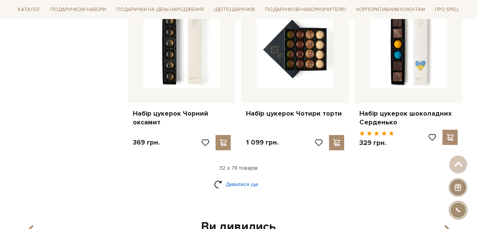
click at [234, 177] on link "Дивитися ще" at bounding box center [238, 183] width 49 height 13
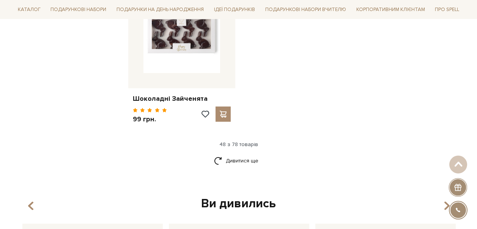
scroll to position [2829, 0]
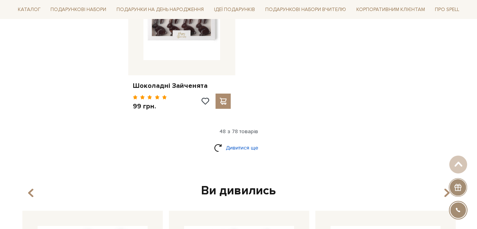
click at [253, 141] on link "Дивитися ще" at bounding box center [238, 147] width 49 height 13
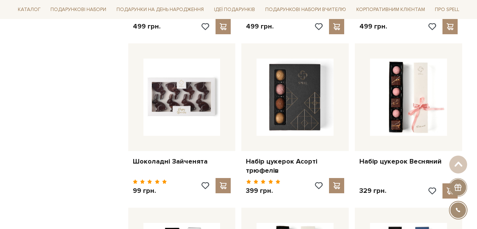
scroll to position [2753, 0]
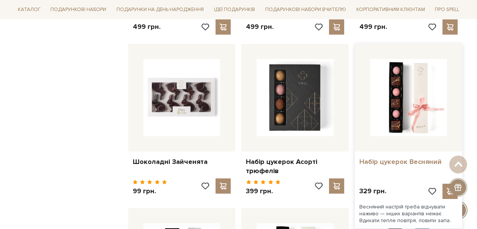
click at [375, 157] on link "Набір цукерок Весняний" at bounding box center [408, 161] width 98 height 9
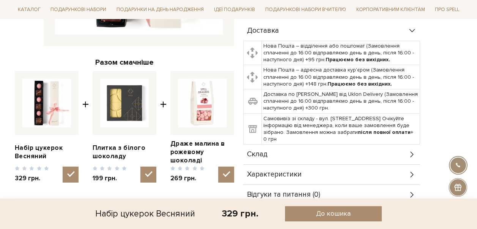
scroll to position [266, 0]
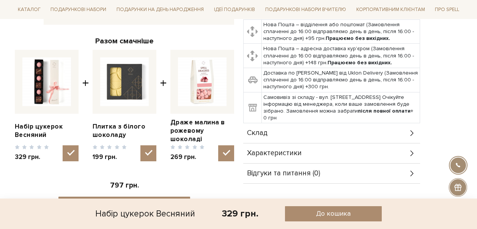
click at [366, 128] on div "Склад" at bounding box center [331, 133] width 177 height 20
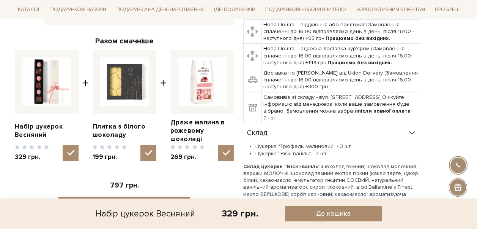
scroll to position [418, 0]
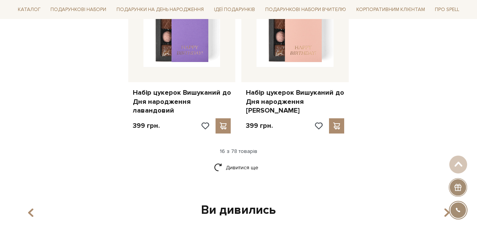
scroll to position [993, 0]
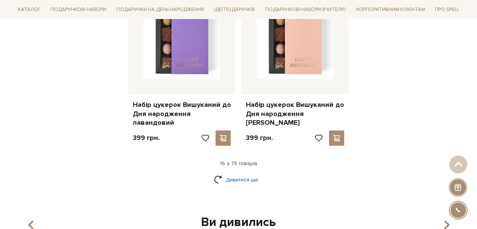
click at [248, 173] on link "Дивитися ще" at bounding box center [238, 179] width 49 height 13
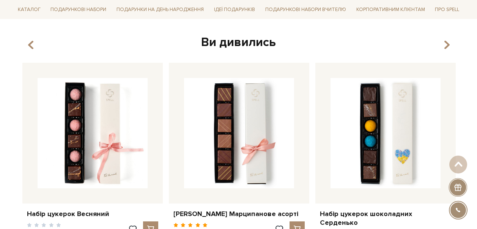
scroll to position [1904, 0]
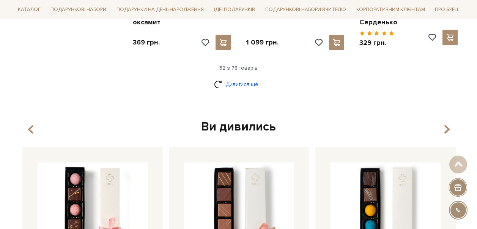
click at [249, 77] on link "Дивитися ще" at bounding box center [238, 83] width 49 height 13
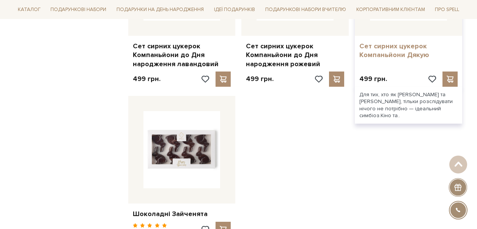
scroll to position [2853, 0]
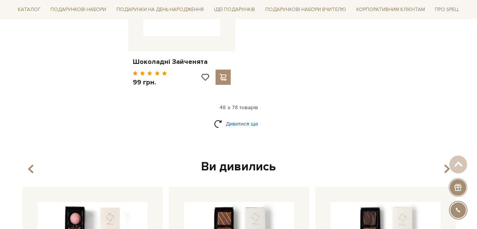
click at [227, 117] on link "Дивитися ще" at bounding box center [238, 123] width 49 height 13
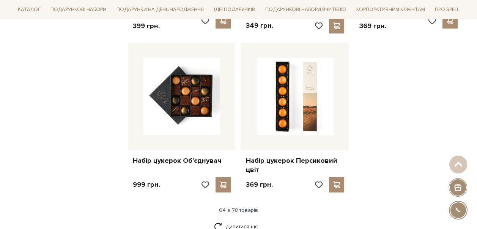
scroll to position [3574, 0]
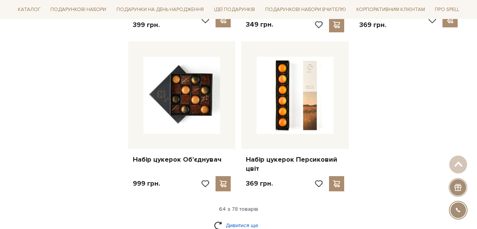
click at [238, 218] on link "Дивитися ще" at bounding box center [238, 224] width 49 height 13
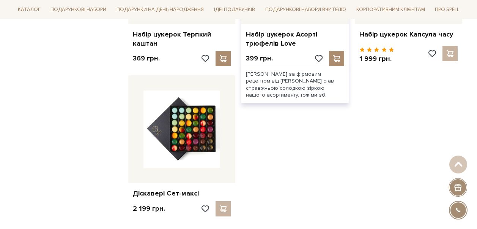
scroll to position [4219, 0]
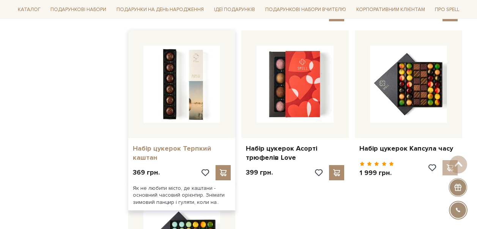
click at [193, 144] on link "Набір цукерок Терпкий каштан" at bounding box center [182, 153] width 98 height 18
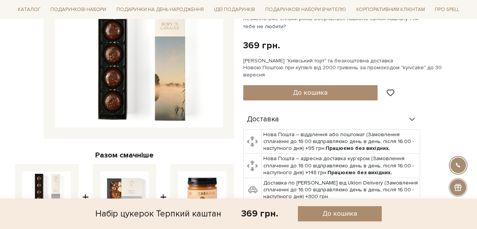
scroll to position [266, 0]
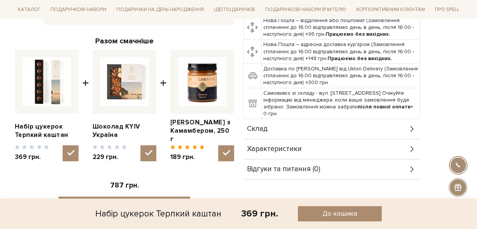
click at [358, 121] on div "Склад" at bounding box center [331, 129] width 177 height 20
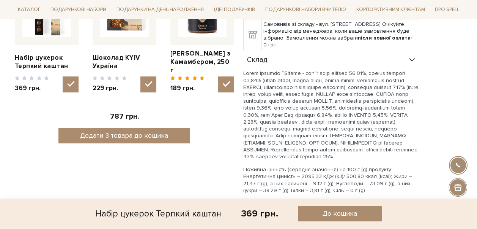
scroll to position [418, 0]
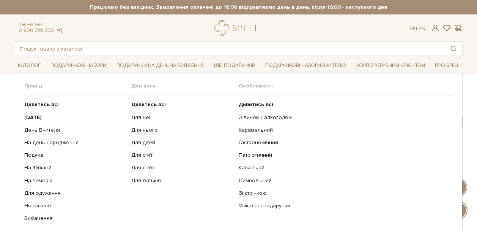
scroll to position [1815, 0]
